Goal: Task Accomplishment & Management: Manage account settings

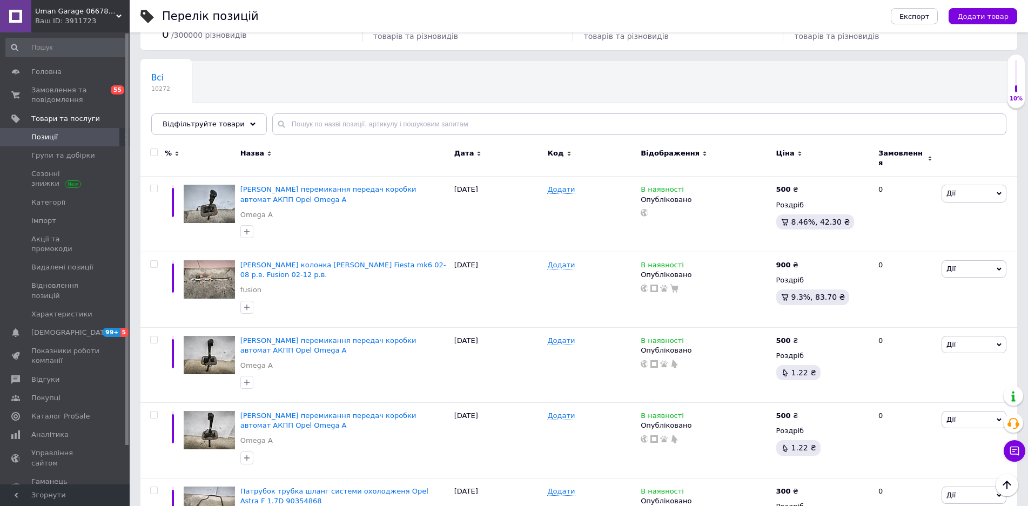
scroll to position [54, 0]
click at [53, 328] on span "[DEMOGRAPHIC_DATA]" at bounding box center [71, 333] width 80 height 10
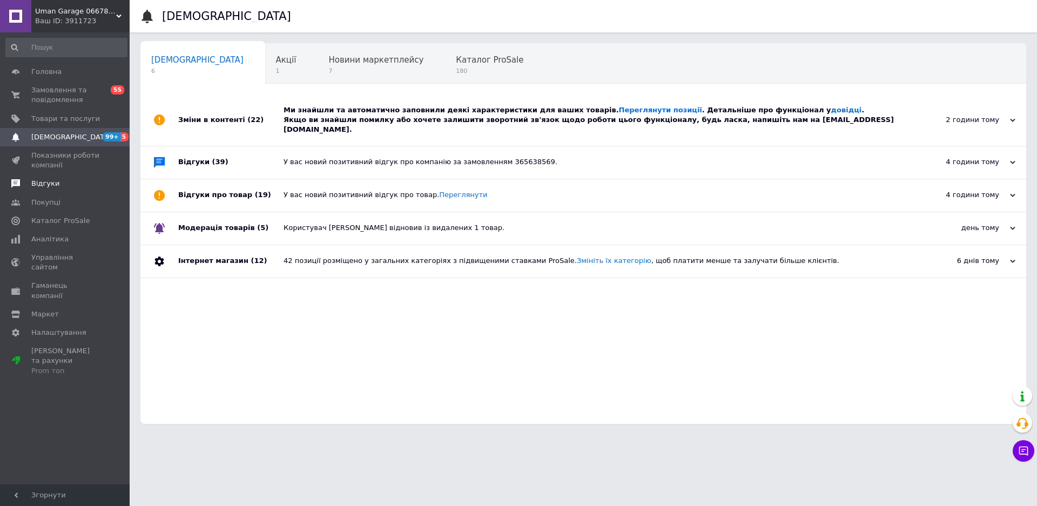
click at [41, 179] on span "Відгуки" at bounding box center [45, 184] width 28 height 10
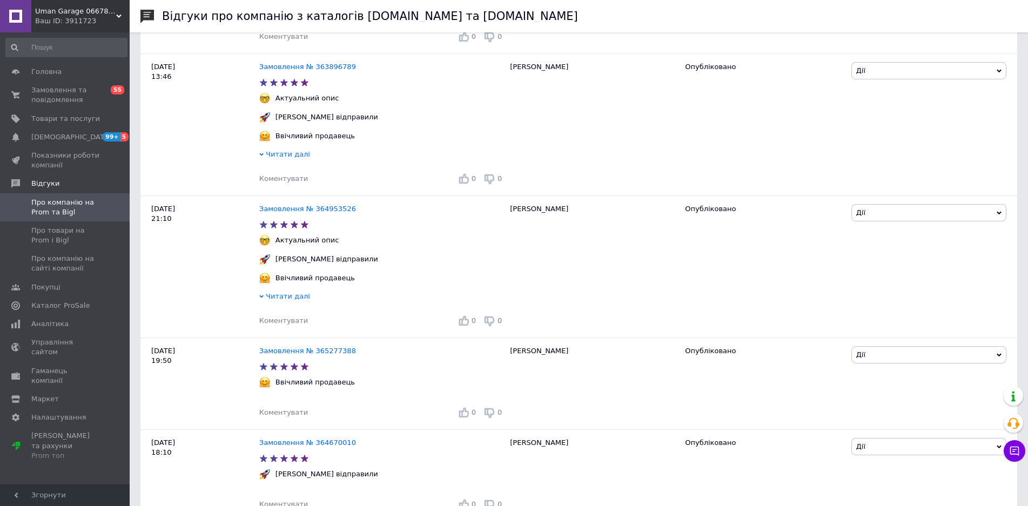
scroll to position [972, 0]
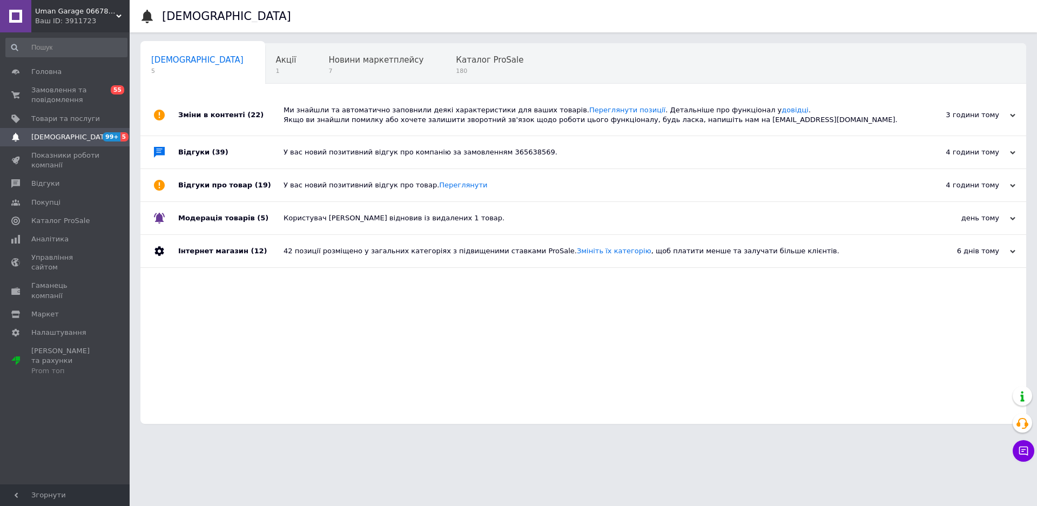
click at [31, 130] on link "Сповіщення 99+ 5" at bounding box center [66, 137] width 133 height 18
click at [45, 142] on span "[DEMOGRAPHIC_DATA]" at bounding box center [71, 137] width 80 height 10
click at [38, 98] on span "Замовлення та повідомлення" at bounding box center [65, 94] width 69 height 19
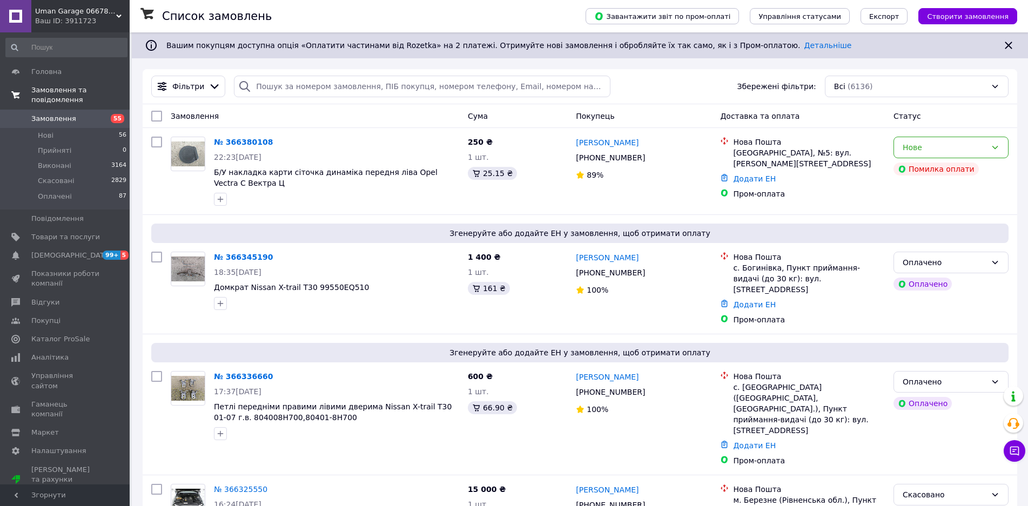
click at [0, 81] on link "Замовлення та повідомлення" at bounding box center [66, 95] width 133 height 28
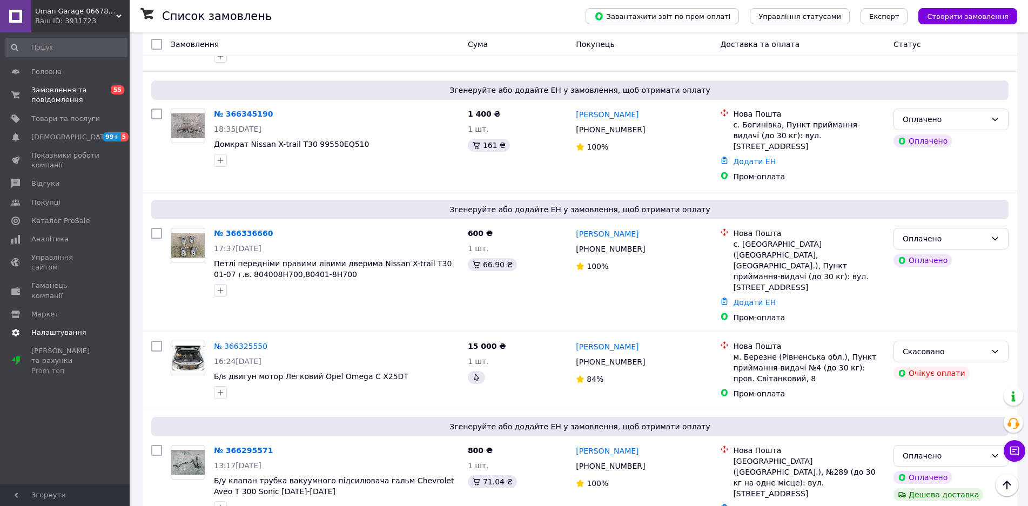
scroll to position [162, 0]
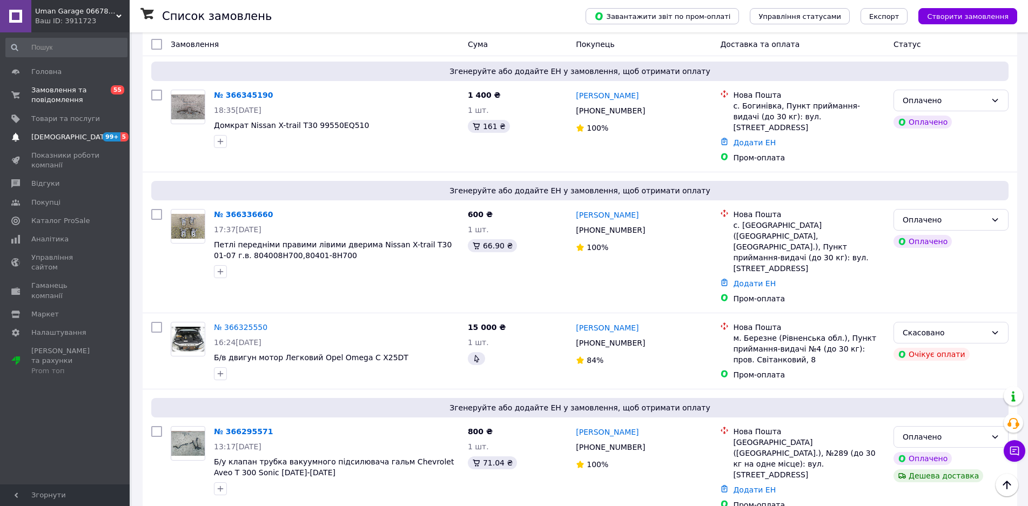
click at [49, 132] on span "[DEMOGRAPHIC_DATA]" at bounding box center [71, 137] width 80 height 10
